Goal: Information Seeking & Learning: Learn about a topic

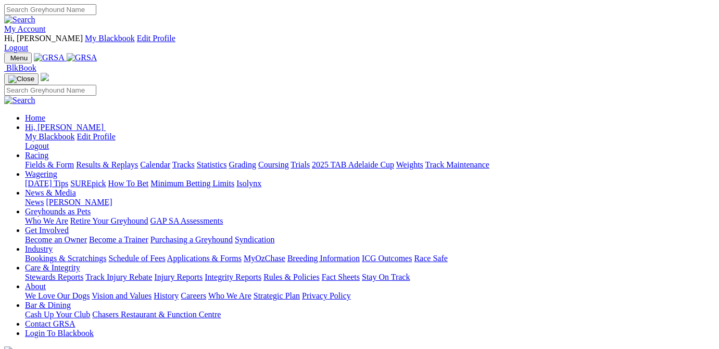
click at [132, 160] on link "Results & Replays" at bounding box center [107, 164] width 62 height 9
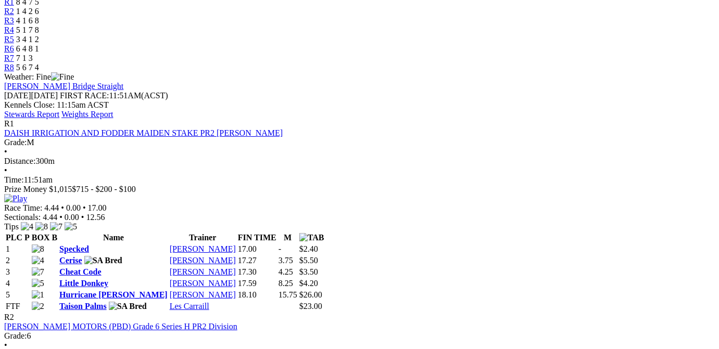
scroll to position [471, 0]
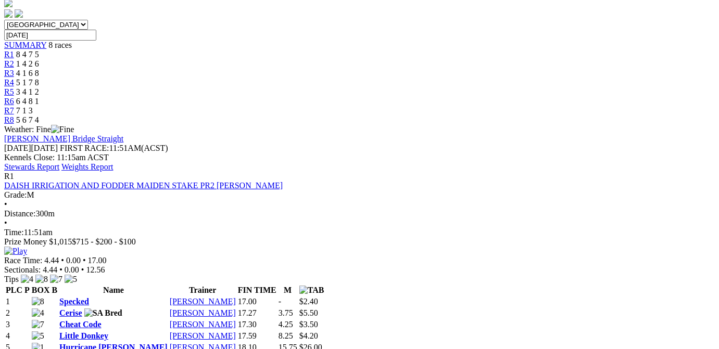
scroll to position [471, 0]
